Goal: Task Accomplishment & Management: Complete application form

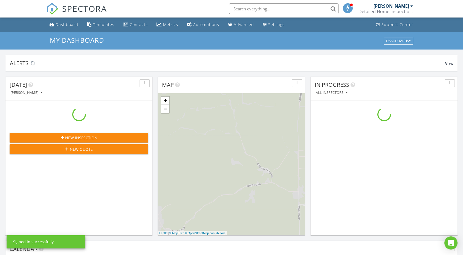
scroll to position [506, 471]
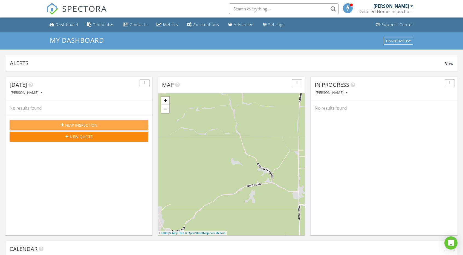
click at [78, 122] on span "New Inspection" at bounding box center [81, 125] width 32 height 6
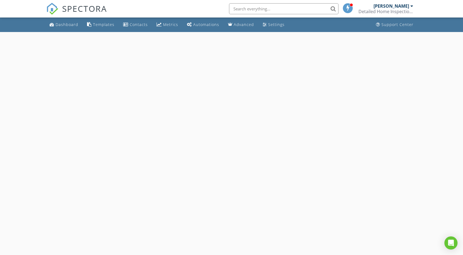
select select "7"
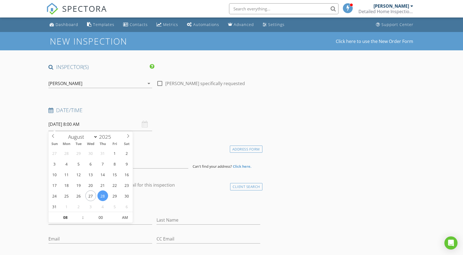
click at [79, 126] on input "08/28/2025 8:00 AM" at bounding box center [100, 124] width 104 height 13
type input "08/29/2025 8:00 AM"
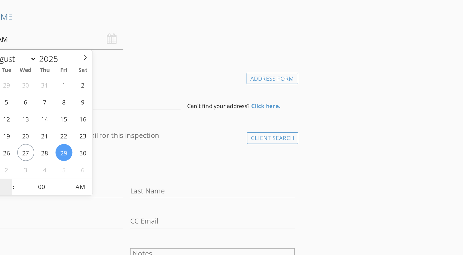
scroll to position [5, 0]
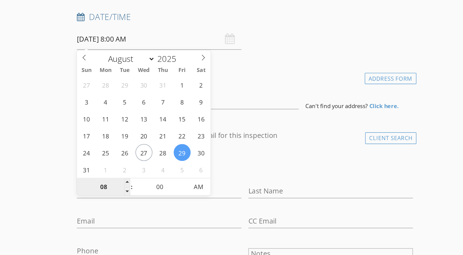
click at [64, 212] on input "08" at bounding box center [65, 212] width 34 height 11
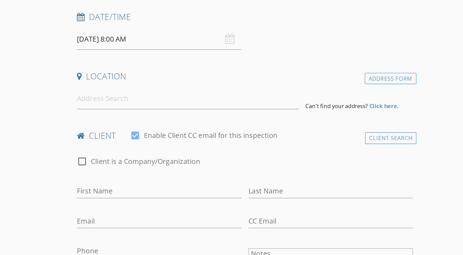
click at [154, 183] on div "check_box Enable Client CC email for this inspection" at bounding box center [128, 182] width 93 height 13
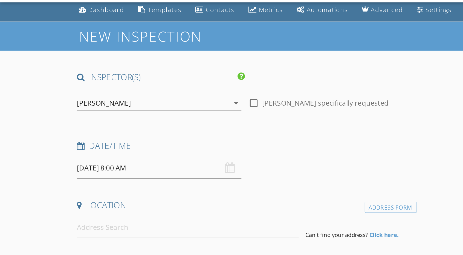
scroll to position [3, 0]
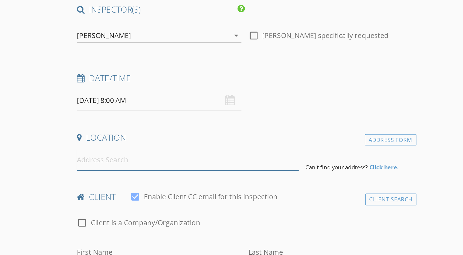
click at [57, 162] on input at bounding box center [117, 158] width 139 height 13
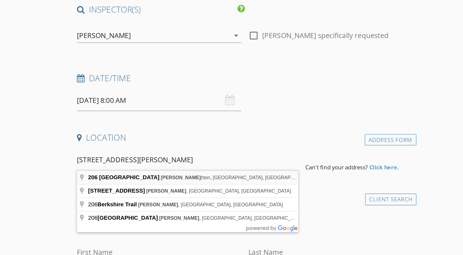
type input "206 Berkshire Place, Haughton, LA, USA"
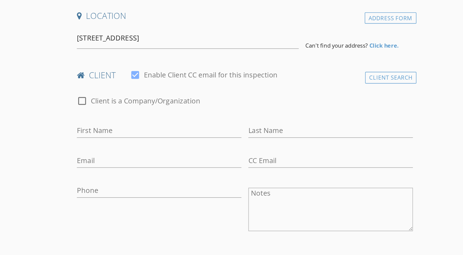
scroll to position [44, 0]
click at [84, 172] on input "First Name" at bounding box center [100, 176] width 104 height 9
type input "Kylke"
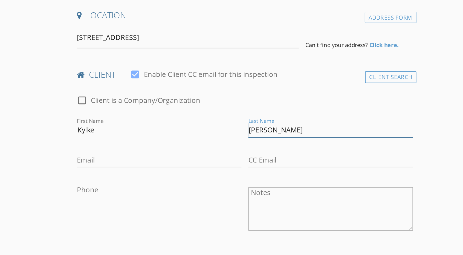
type input "Martinez"
click at [97, 193] on input "Email" at bounding box center [100, 195] width 104 height 9
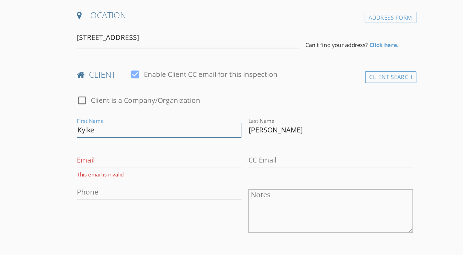
click at [75, 176] on input "Kylke" at bounding box center [100, 176] width 104 height 9
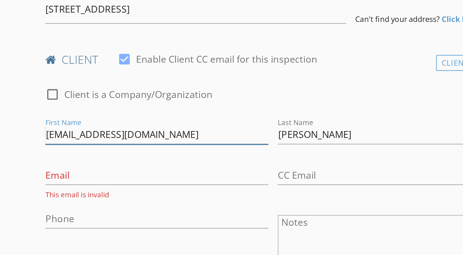
type input "Kylem@insterstatebm.com"
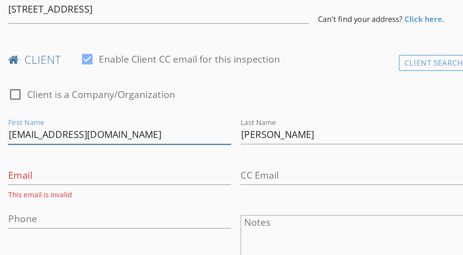
drag, startPoint x: 119, startPoint y: 176, endPoint x: 48, endPoint y: 179, distance: 71.7
click at [48, 179] on div "First Name Kylem@insterstatebm.com" at bounding box center [100, 177] width 108 height 19
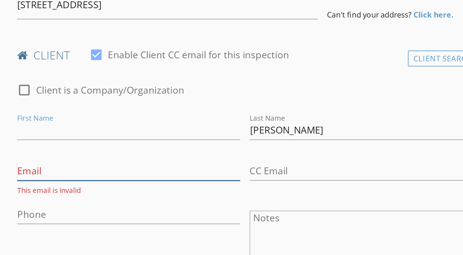
click at [63, 198] on input "Email" at bounding box center [100, 195] width 104 height 9
paste input "Kylem@insterstatebm.com"
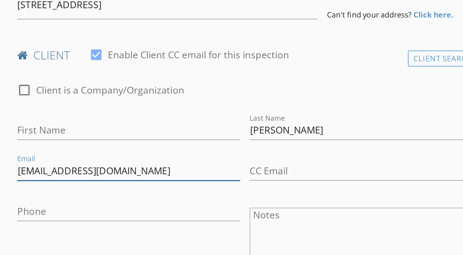
type input "Kylem@insterstatebm.com"
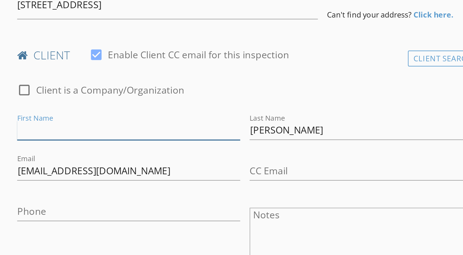
click at [65, 176] on input "First Name" at bounding box center [100, 176] width 104 height 9
type input "[PERSON_NAME]"
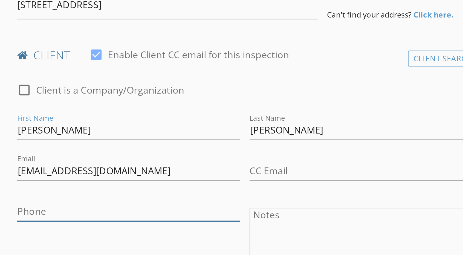
click at [57, 211] on input "Phone" at bounding box center [100, 214] width 104 height 9
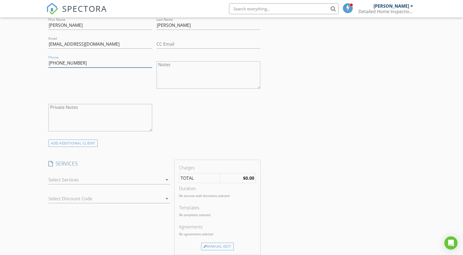
scroll to position [197, 0]
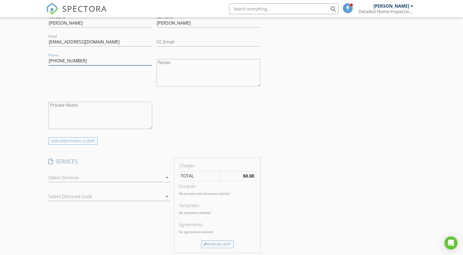
type input "[PHONE_NUMBER]"
click at [64, 174] on div at bounding box center [105, 177] width 114 height 9
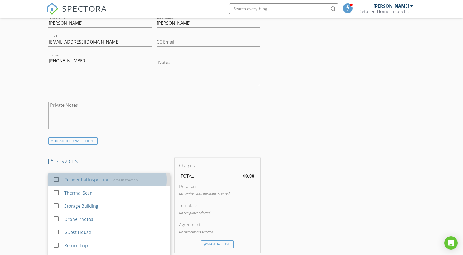
click at [65, 178] on div "Residential Inspection" at bounding box center [87, 179] width 45 height 7
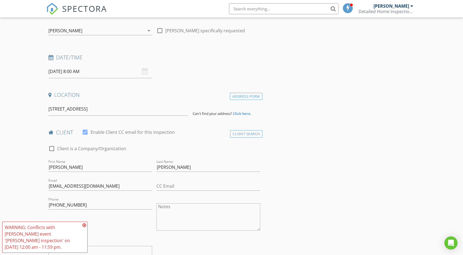
scroll to position [54, 0]
click at [163, 113] on input "206 Berkshire Place, Haughton, LA, USA" at bounding box center [117, 107] width 139 height 13
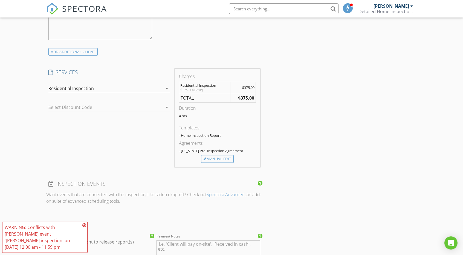
scroll to position [288, 0]
click at [88, 228] on div "PAYMENT" at bounding box center [154, 225] width 216 height 11
click at [83, 227] on icon at bounding box center [84, 225] width 4 height 4
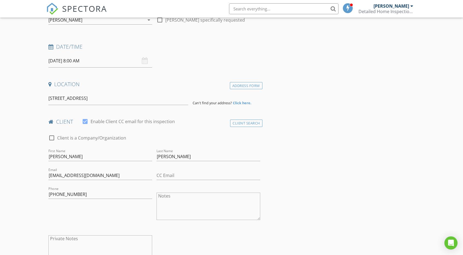
scroll to position [63, 0]
click at [133, 95] on input "206 Berkshire Place, Haughton, LA, USA" at bounding box center [117, 98] width 139 height 13
click at [243, 122] on div "Client Search" at bounding box center [246, 122] width 32 height 7
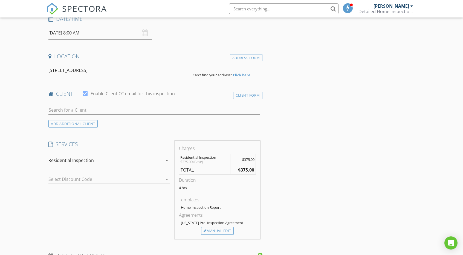
scroll to position [92, 0]
click at [247, 57] on div "Address Form" at bounding box center [246, 57] width 33 height 7
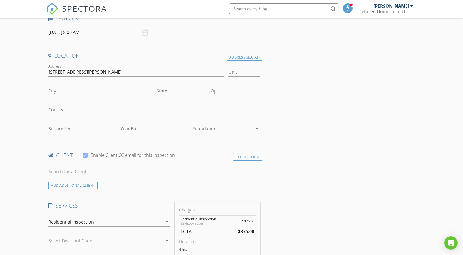
click at [202, 126] on div at bounding box center [223, 128] width 60 height 9
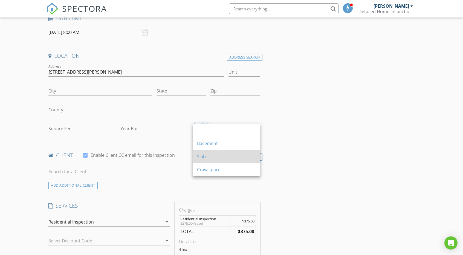
click at [206, 153] on div "Slab" at bounding box center [226, 156] width 59 height 13
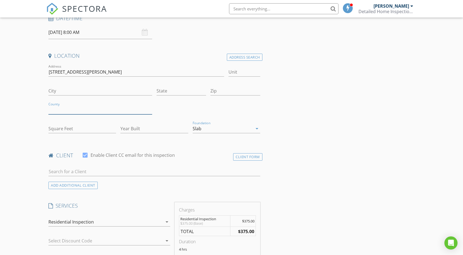
drag, startPoint x: 109, startPoint y: 113, endPoint x: 40, endPoint y: 132, distance: 72.2
click at [53, 127] on input "Square Feet" at bounding box center [82, 128] width 68 height 9
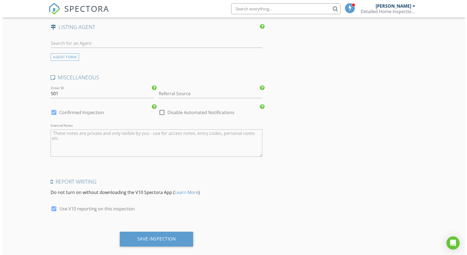
scroll to position [552, 0]
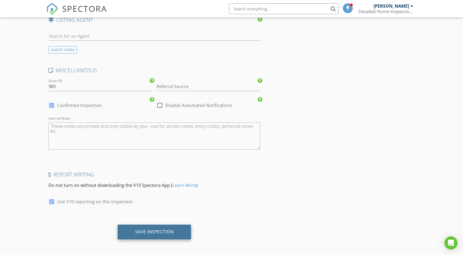
type input "1045"
click at [147, 232] on div "Save Inspection" at bounding box center [154, 231] width 39 height 5
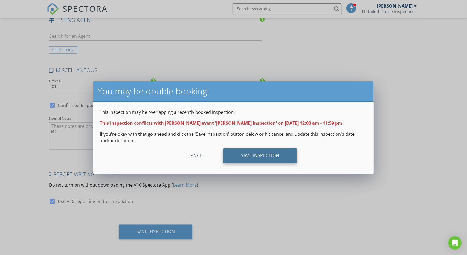
click at [248, 154] on div "Save Inspection" at bounding box center [260, 155] width 74 height 15
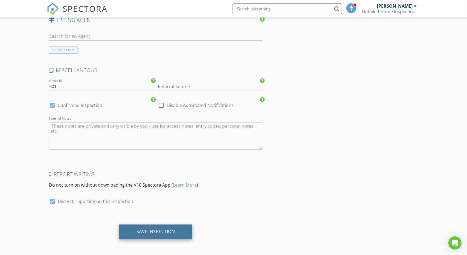
click at [157, 229] on div "Save Inspection" at bounding box center [155, 231] width 39 height 5
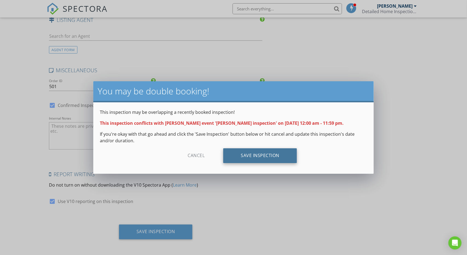
click at [256, 158] on div "Save Inspection" at bounding box center [260, 155] width 74 height 15
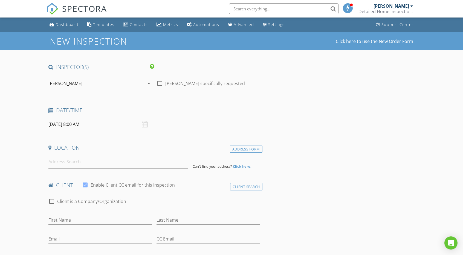
click at [393, 7] on div "[PERSON_NAME]" at bounding box center [391, 5] width 36 height 5
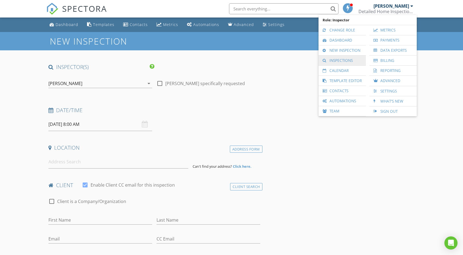
click at [348, 60] on link "Inspections" at bounding box center [342, 61] width 42 height 10
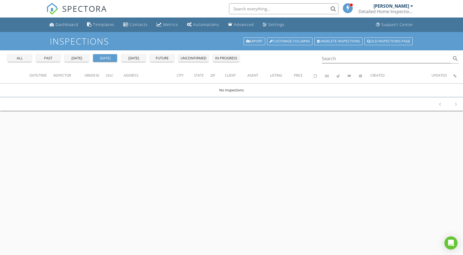
click at [21, 53] on div "all past [DATE] [DATE] [DATE] future unconfirmed in progress" at bounding box center [123, 56] width 236 height 13
click at [16, 59] on div "all" at bounding box center [20, 58] width 20 height 5
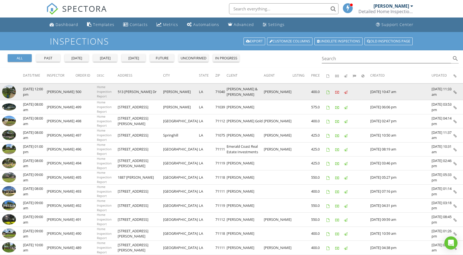
scroll to position [1, 0]
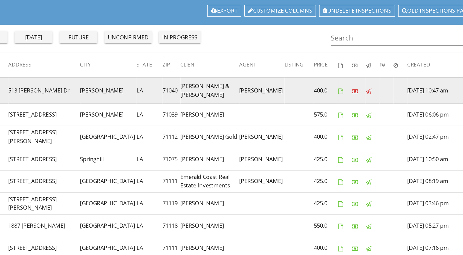
click at [279, 94] on td "Rachael Culpepper" at bounding box center [278, 90] width 29 height 17
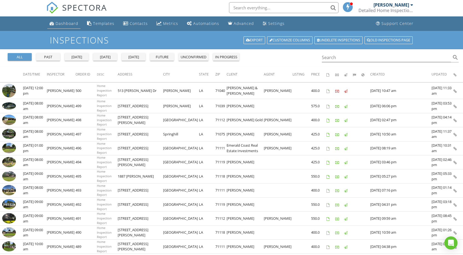
click at [57, 23] on div "Dashboard" at bounding box center [67, 23] width 23 height 5
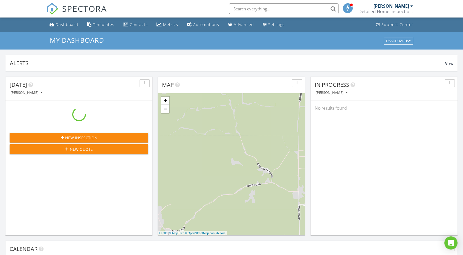
scroll to position [506, 471]
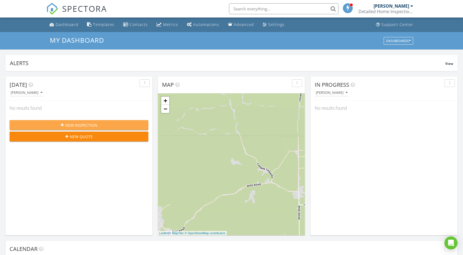
click at [112, 126] on div "New Inspection" at bounding box center [79, 125] width 130 height 6
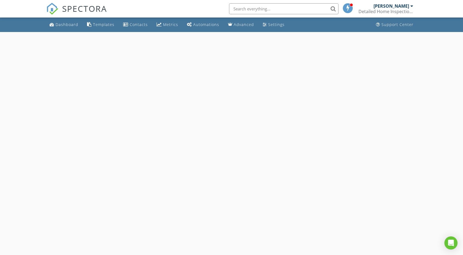
select select "7"
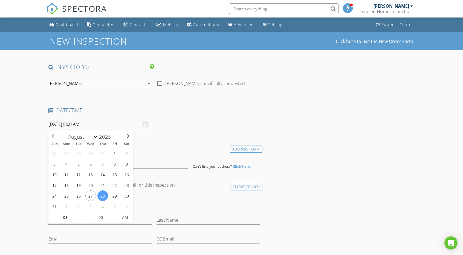
click at [106, 128] on input "08/28/2025 8:00 AM" at bounding box center [100, 124] width 104 height 13
type input "[DATE] 8:00 AM"
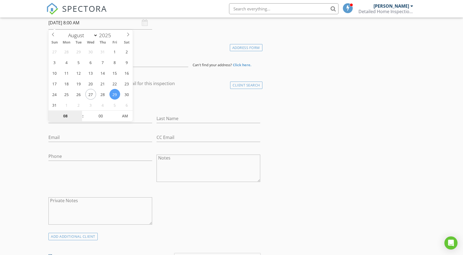
scroll to position [102, 0]
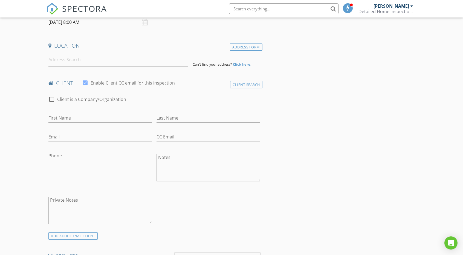
click at [101, 149] on div "Phone" at bounding box center [100, 157] width 104 height 18
click at [88, 117] on input "First Name" at bounding box center [100, 117] width 104 height 9
type input "[PERSON_NAME]"
click at [245, 86] on div "Client Search" at bounding box center [246, 84] width 32 height 7
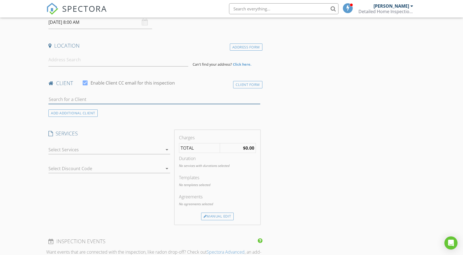
click at [114, 98] on input "text" at bounding box center [154, 99] width 212 height 9
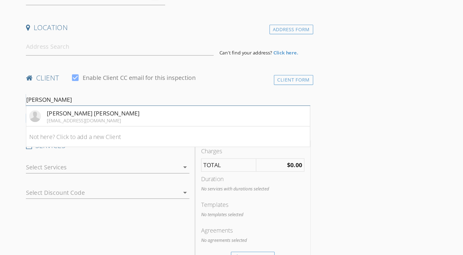
click at [102, 99] on input "[PERSON_NAME]" at bounding box center [154, 99] width 212 height 9
type input "[PERSON_NAME]"
click at [88, 127] on li "Not here? Click to add a new Client" at bounding box center [154, 126] width 211 height 15
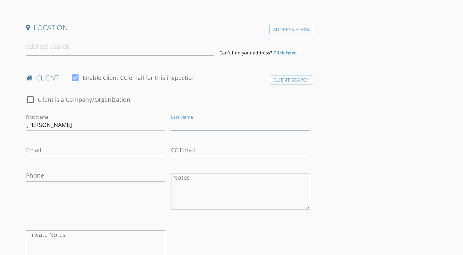
click at [158, 118] on input "Last Name" at bounding box center [208, 117] width 104 height 9
type input "[PERSON_NAME]"
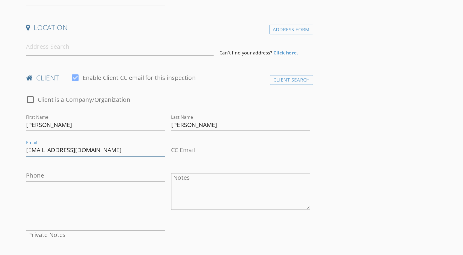
type input "[EMAIL_ADDRESS][DOMAIN_NAME]"
click at [116, 153] on input "Phone" at bounding box center [100, 155] width 104 height 9
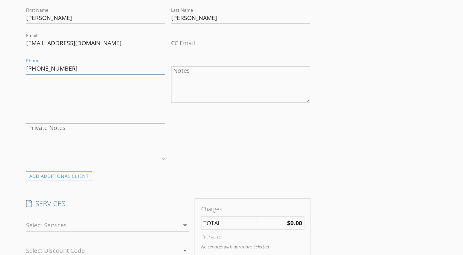
scroll to position [142, 0]
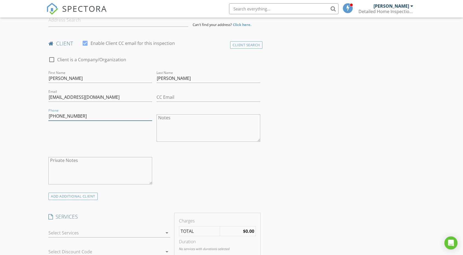
type input "[PHONE_NUMBER]"
click at [88, 232] on div at bounding box center [105, 232] width 114 height 9
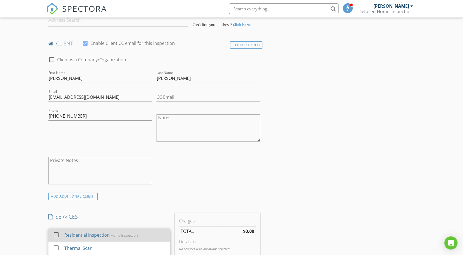
click at [88, 232] on div "Residential Inspection" at bounding box center [87, 235] width 45 height 7
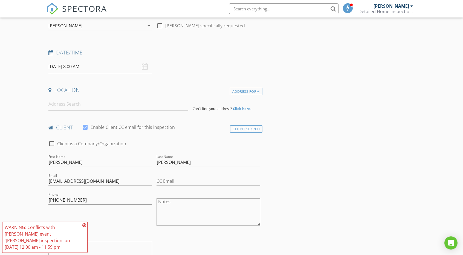
scroll to position [53, 0]
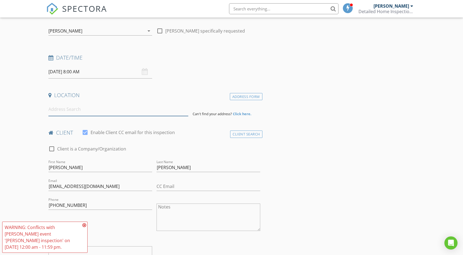
click at [85, 113] on input at bounding box center [117, 109] width 139 height 13
click at [86, 110] on input at bounding box center [117, 109] width 139 height 13
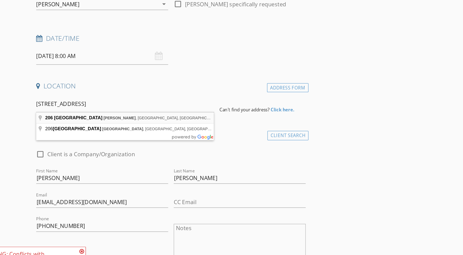
type input "206 Berkshire Place, Haughton, LA, USA"
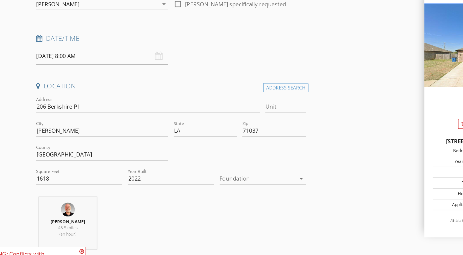
click at [215, 169] on div at bounding box center [223, 168] width 60 height 9
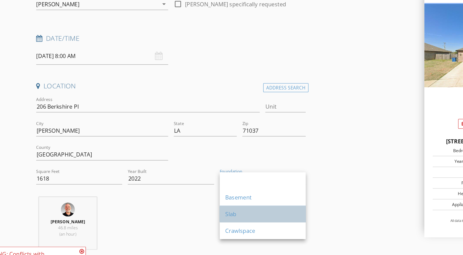
click at [210, 191] on div "Slab" at bounding box center [226, 195] width 59 height 13
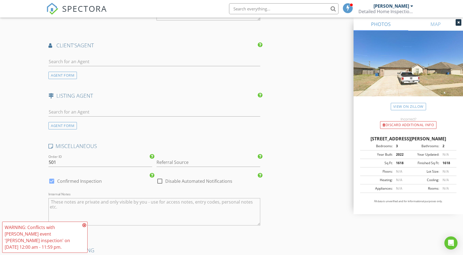
scroll to position [650, 0]
click at [81, 59] on input "text" at bounding box center [154, 60] width 212 height 9
type input "[PERSON_NAME]"
click at [83, 67] on div "[PERSON_NAME]" at bounding box center [92, 70] width 56 height 7
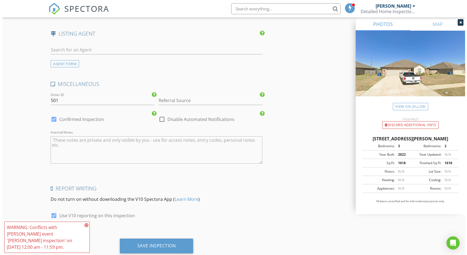
scroll to position [849, 0]
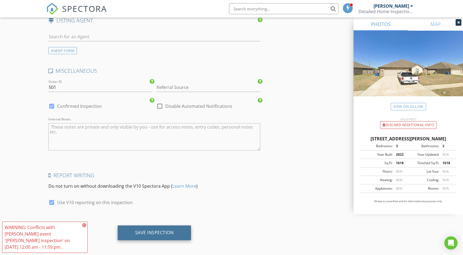
click at [153, 230] on div "Save Inspection" at bounding box center [154, 232] width 39 height 5
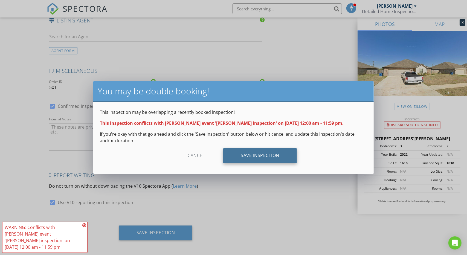
click at [247, 153] on div "Save Inspection" at bounding box center [260, 155] width 74 height 15
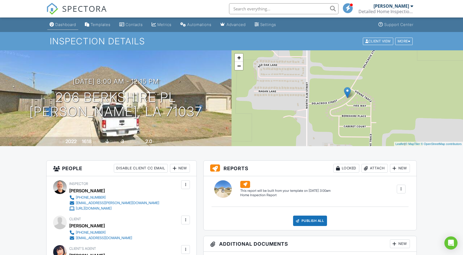
click at [69, 25] on div "Dashboard" at bounding box center [65, 24] width 21 height 5
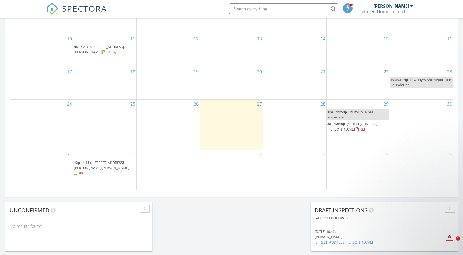
scroll to position [311, 0]
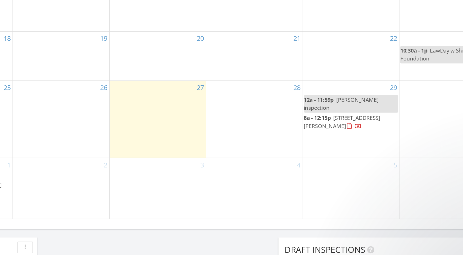
click at [343, 132] on span "206 Berkshire Pl, Haughton 71037" at bounding box center [352, 127] width 50 height 10
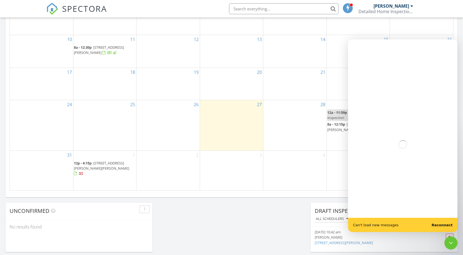
scroll to position [0, 0]
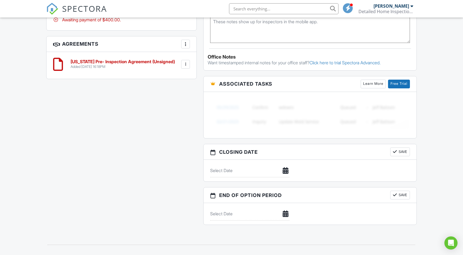
scroll to position [378, 0]
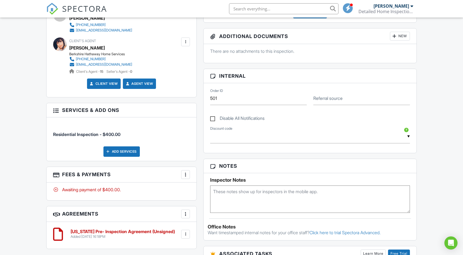
scroll to position [208, 0]
